Goal: Find specific page/section: Find specific page/section

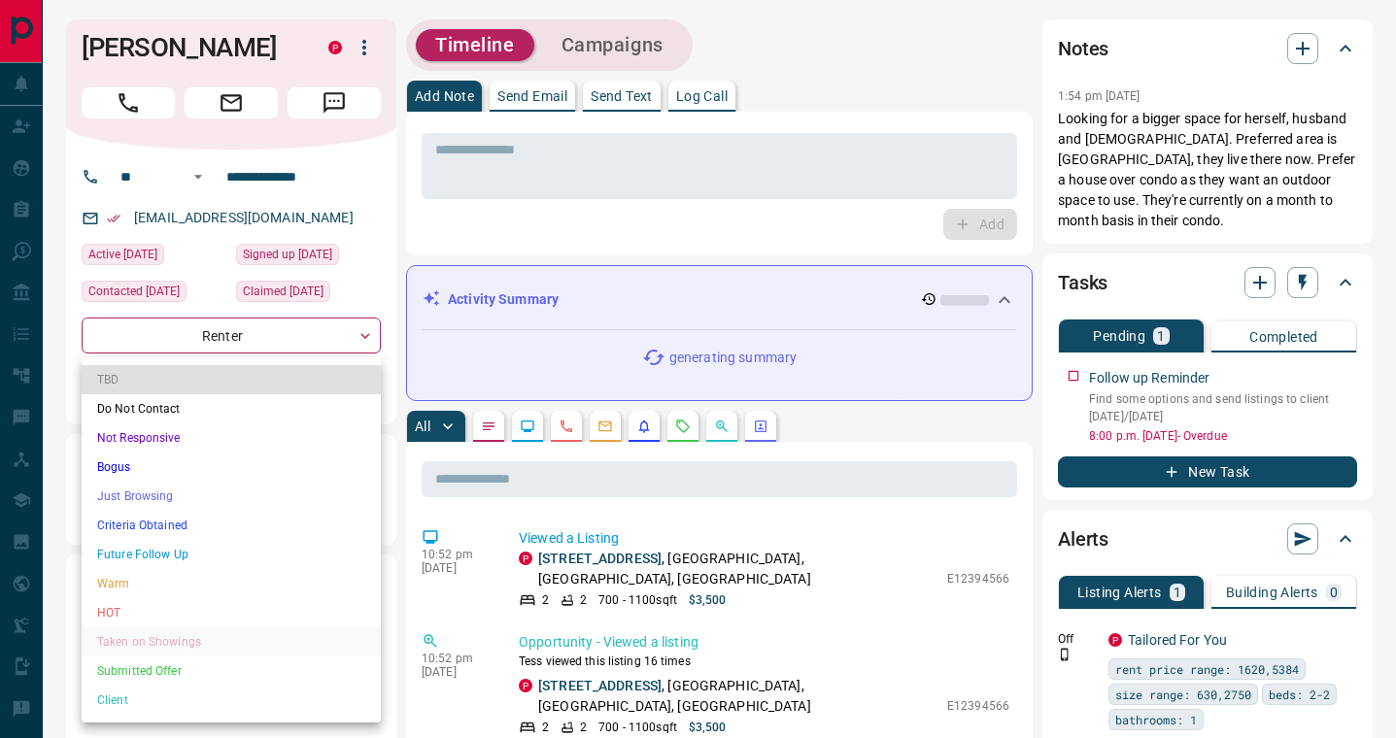
click at [160, 696] on li "Client" at bounding box center [231, 700] width 299 height 29
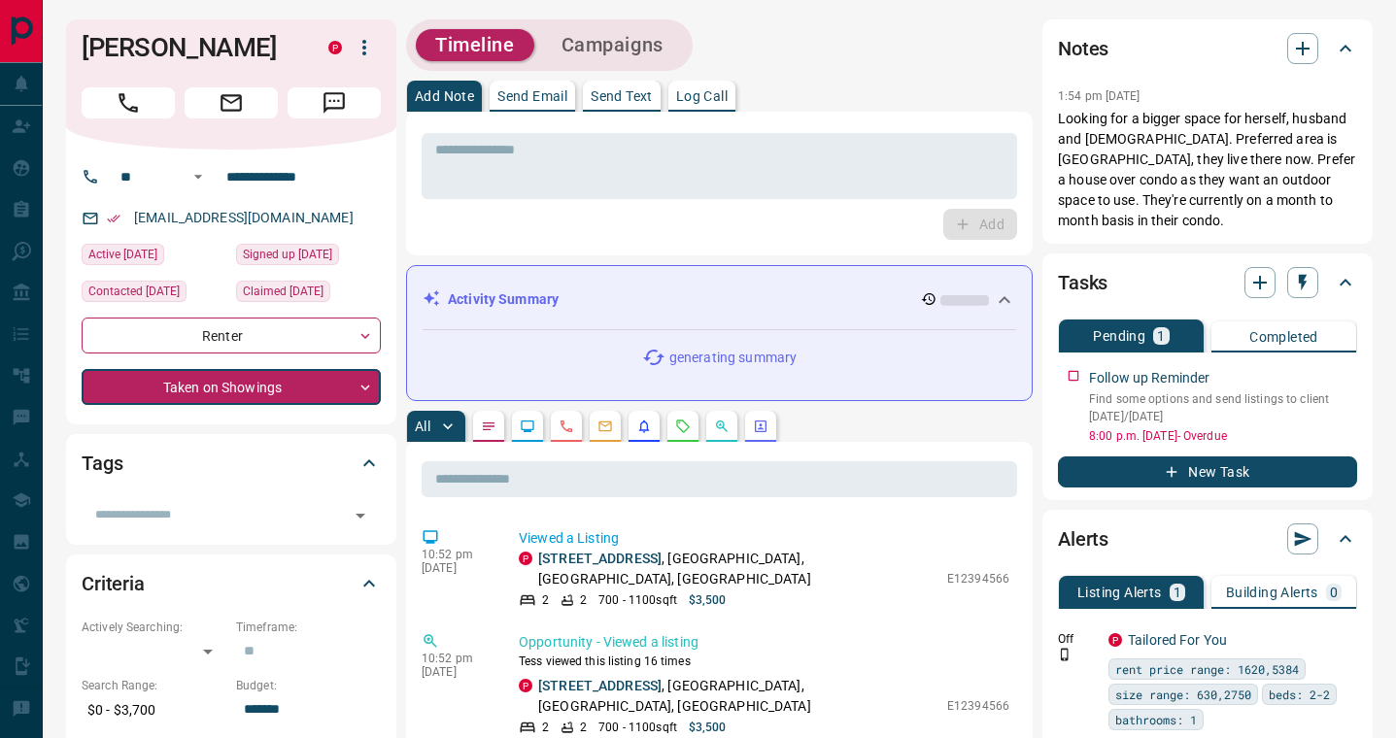
type input "**"
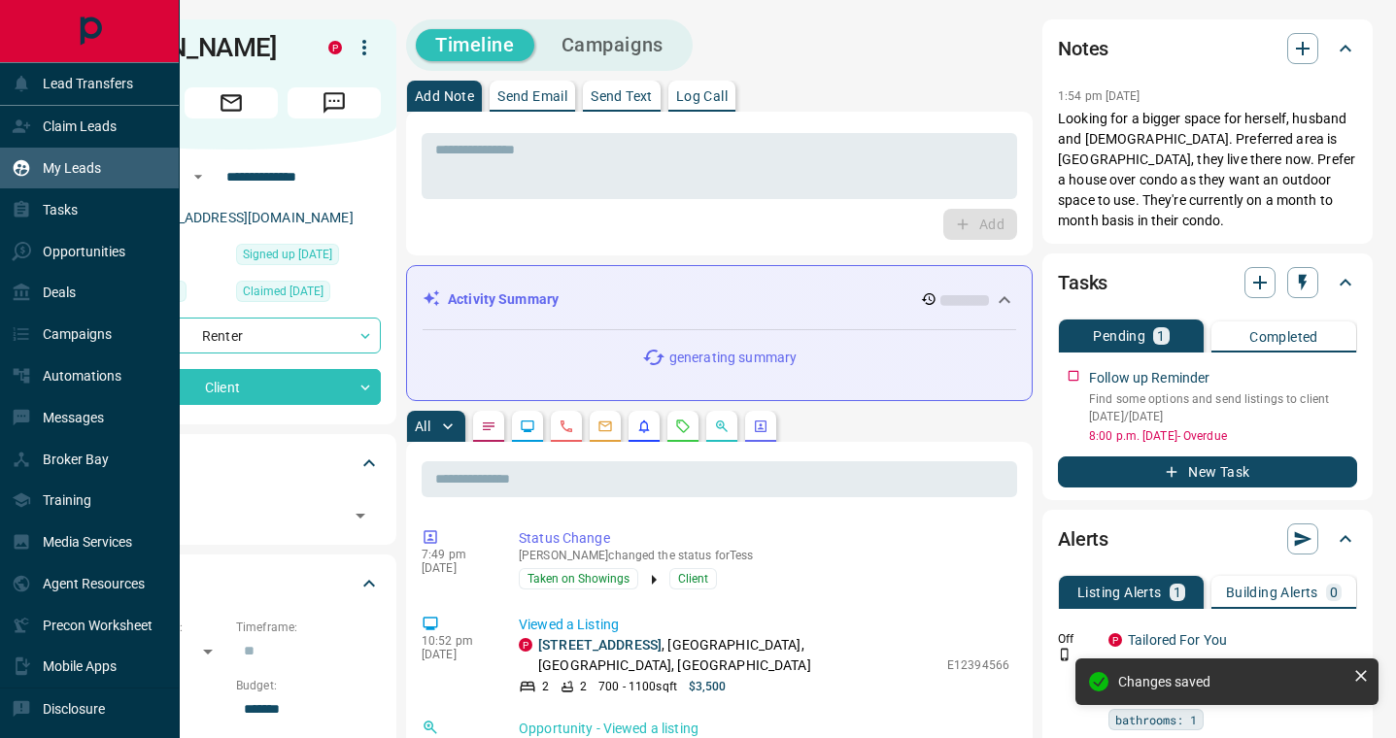
click at [27, 155] on div "My Leads" at bounding box center [56, 169] width 89 height 32
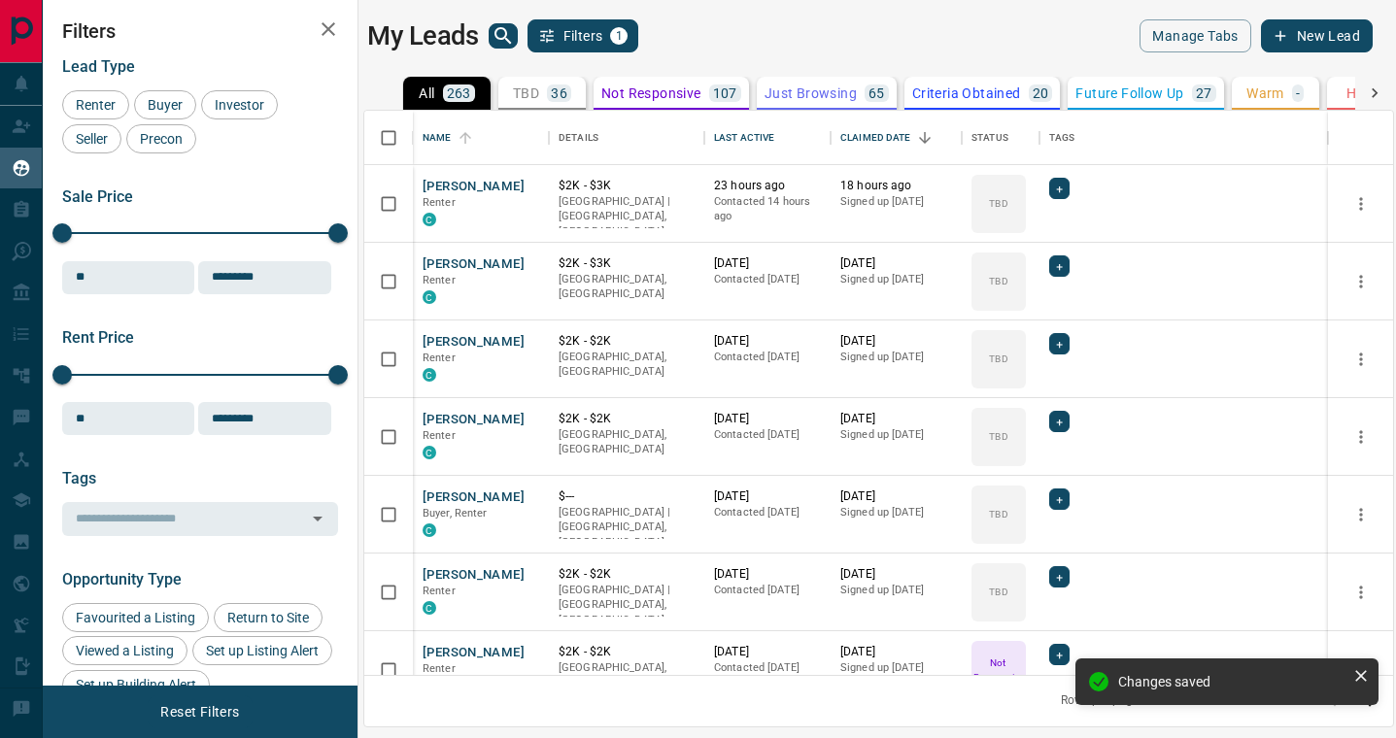
scroll to position [565, 1029]
click at [503, 42] on icon "search button" at bounding box center [503, 35] width 23 height 23
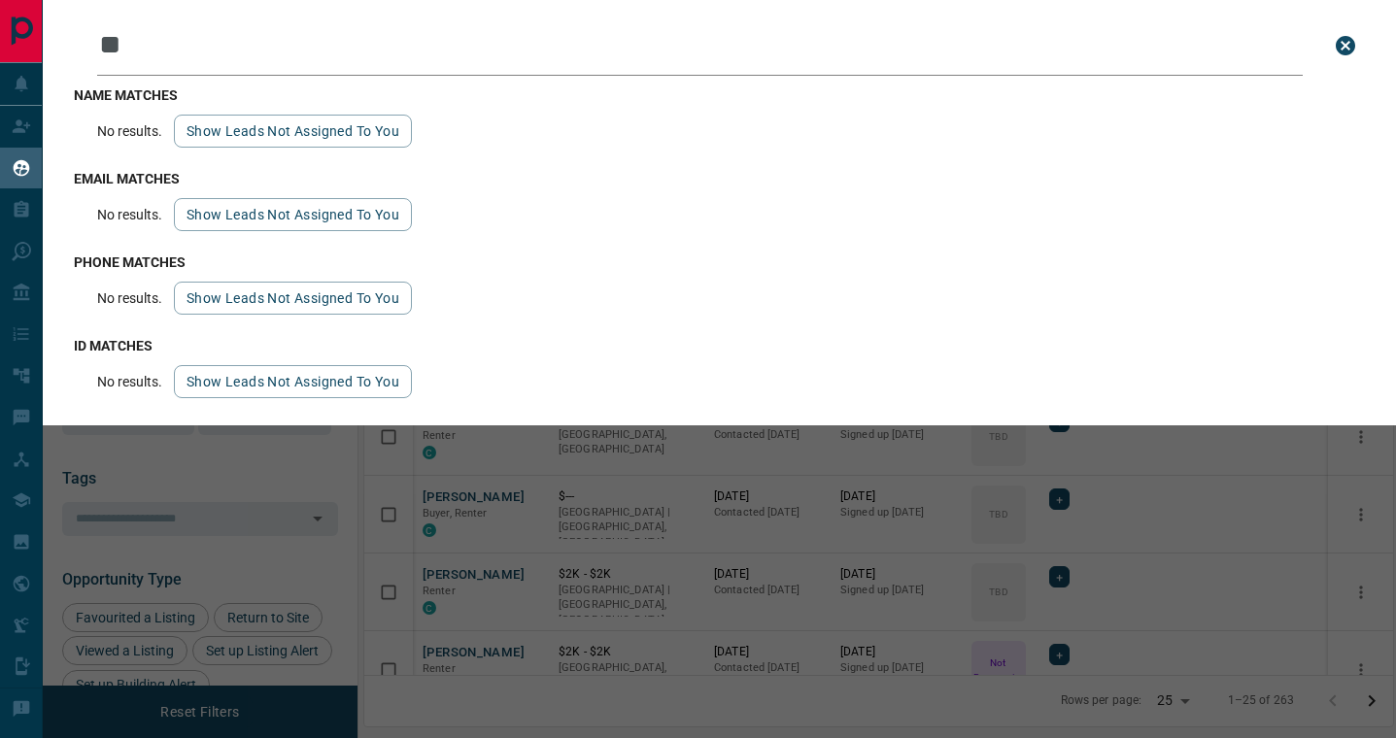
type input "*"
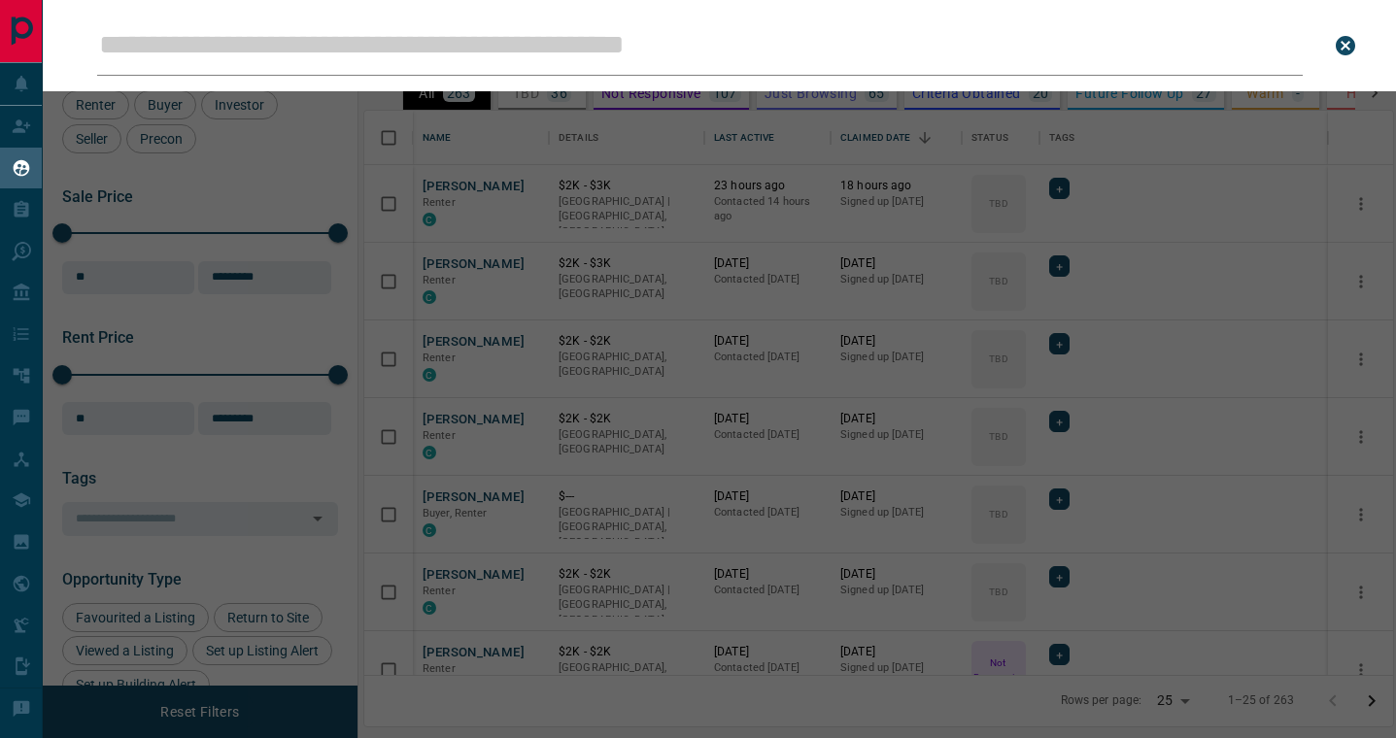
click at [1201, 196] on div "Leads Search Bar Search for a lead by name, email, phone, or id" at bounding box center [741, 369] width 1396 height 738
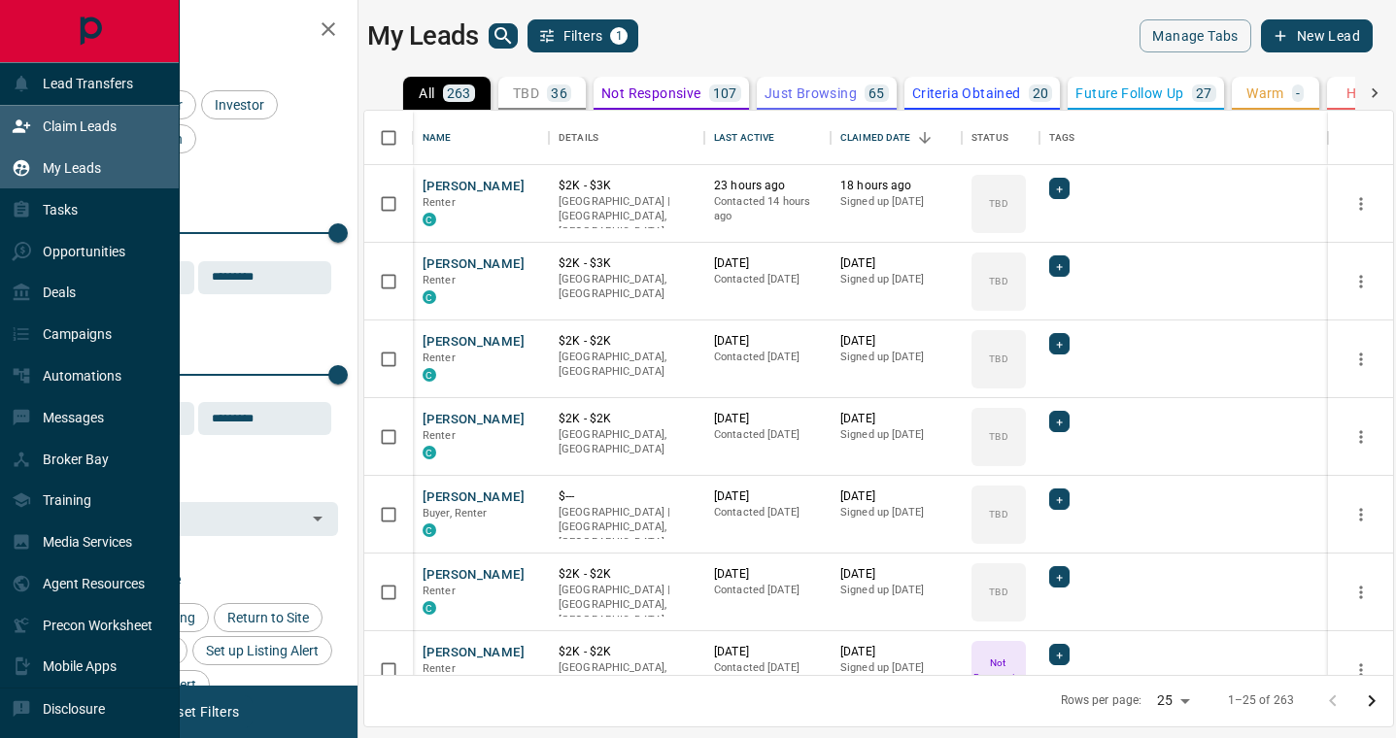
click at [44, 118] on div "Claim Leads" at bounding box center [64, 127] width 105 height 32
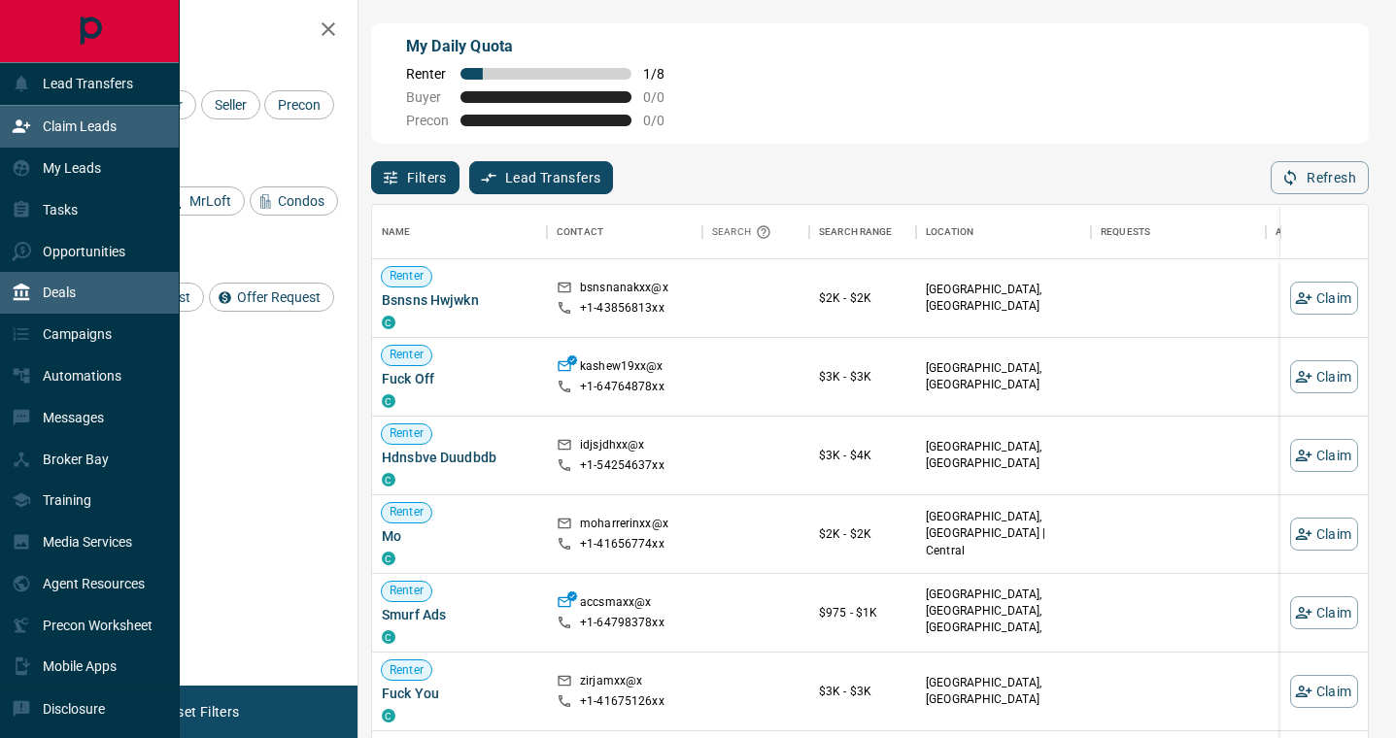
click at [56, 294] on p "Deals" at bounding box center [59, 293] width 33 height 16
